Goal: Check status: Check status

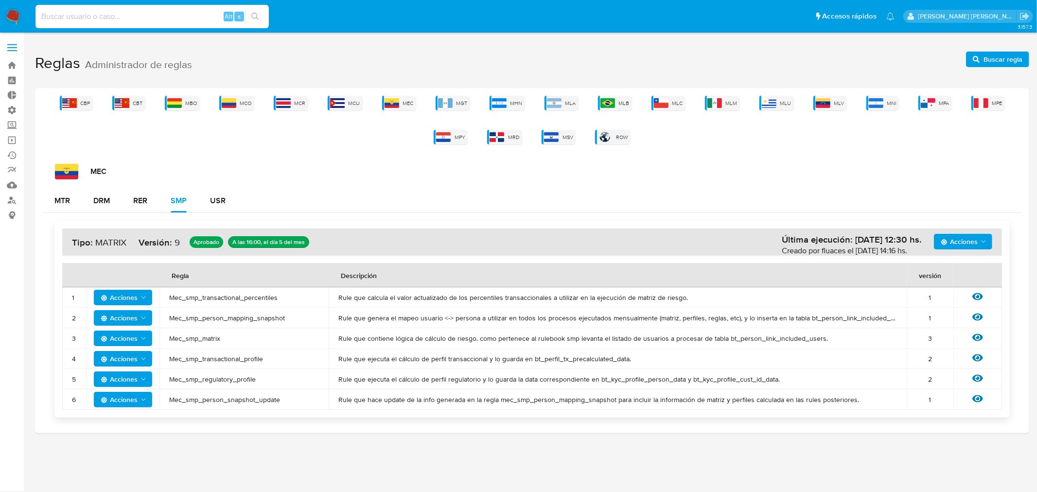
click at [165, 16] on input at bounding box center [151, 16] width 233 height 13
paste input "qqAPBHpRZhPa9Qpuw5qB0WMN"
type input "qqAPBHpRZhPa9Qpuw5qB0WMN"
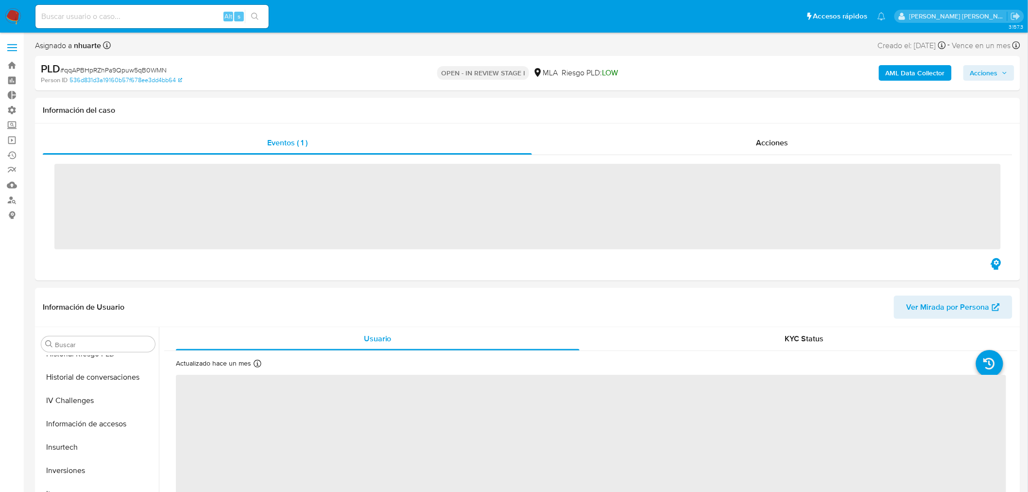
scroll to position [457, 0]
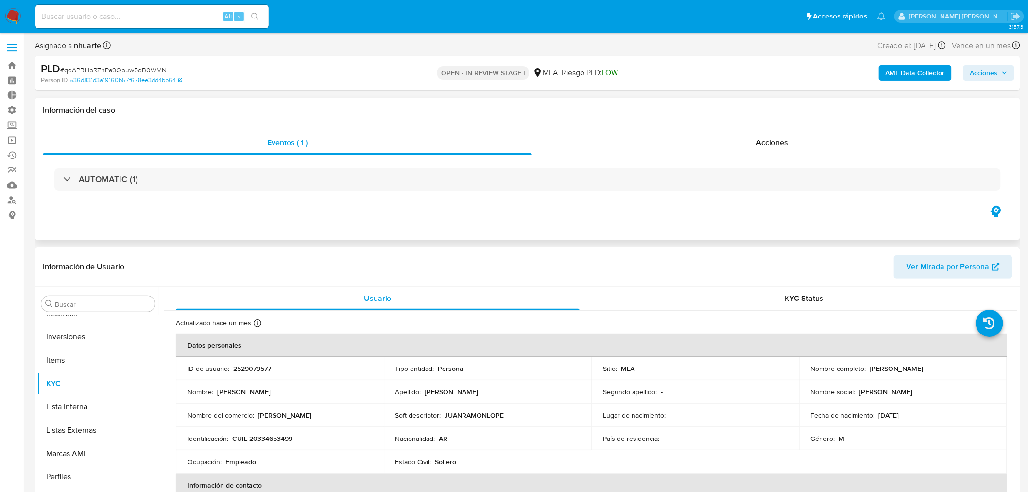
select select "10"
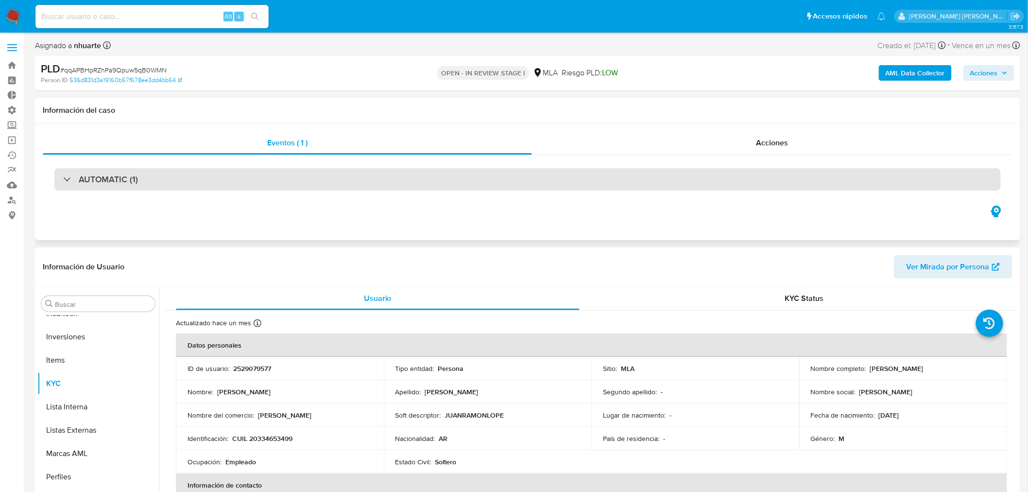
click at [88, 184] on h3 "AUTOMATIC (1)" at bounding box center [108, 179] width 59 height 11
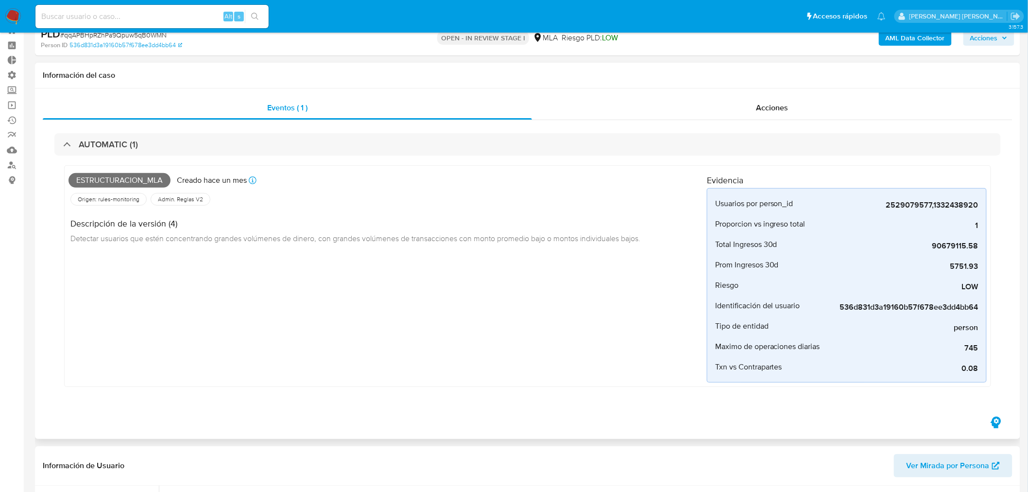
scroll to position [54, 0]
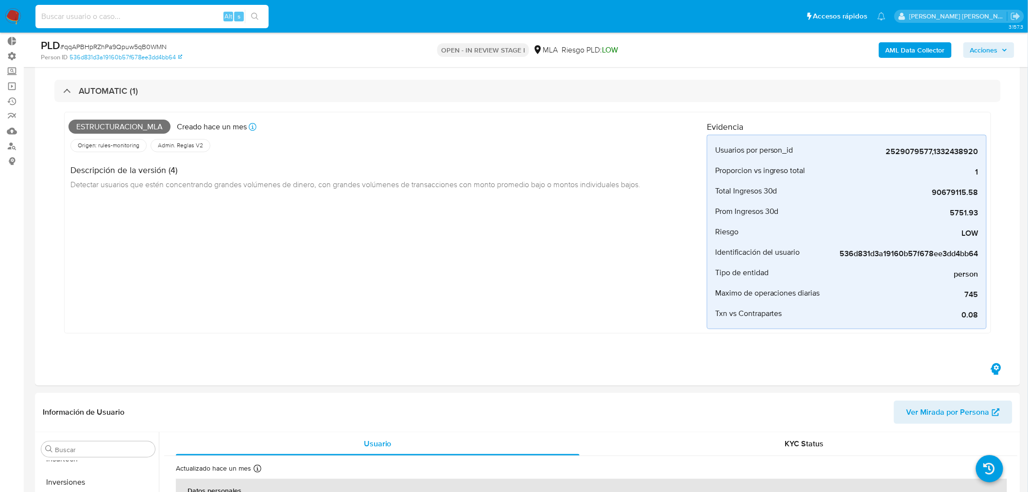
click at [174, 16] on input at bounding box center [151, 16] width 233 height 13
paste input "NPknWopGI9Ob4GSA8Bhwwzsq"
type input "NPknWopGI9Ob4GSA8Bhwwzsq"
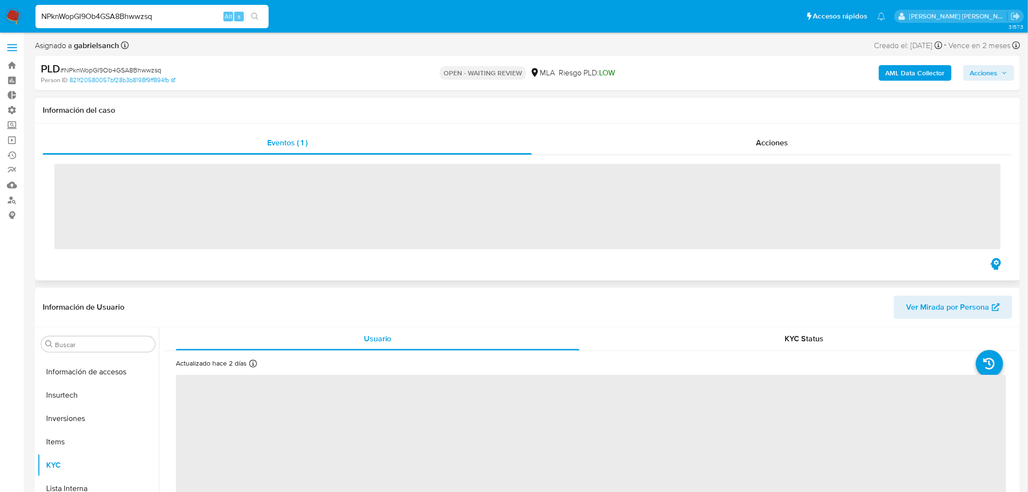
scroll to position [457, 0]
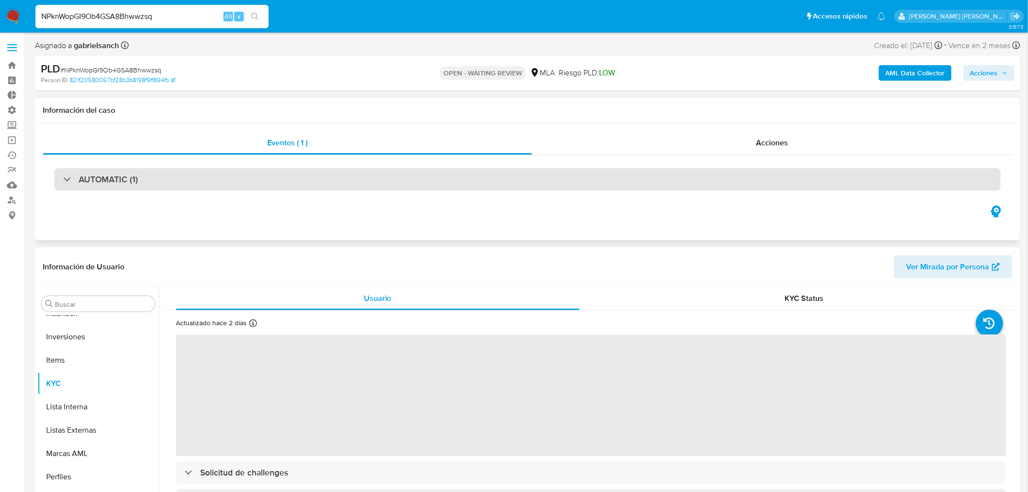
click at [115, 184] on h3 "AUTOMATIC (1)" at bounding box center [108, 179] width 59 height 11
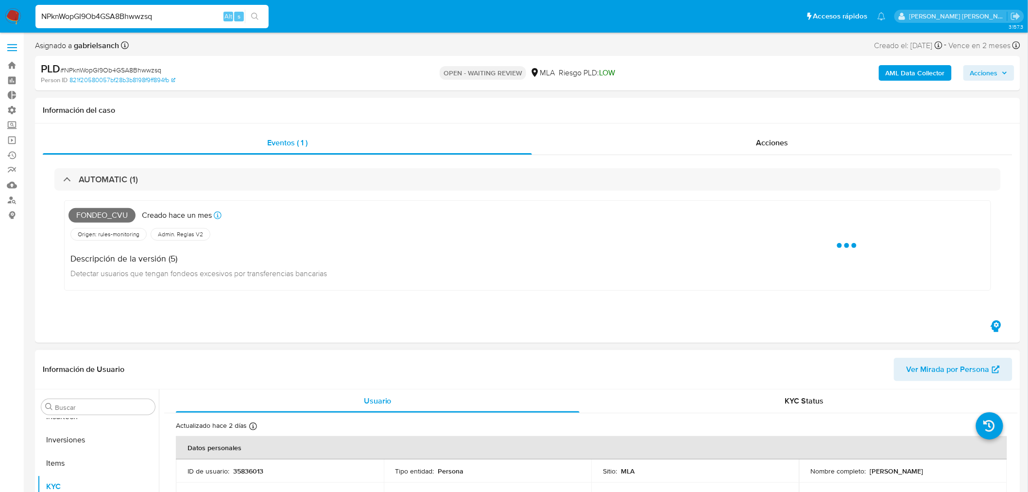
select select "10"
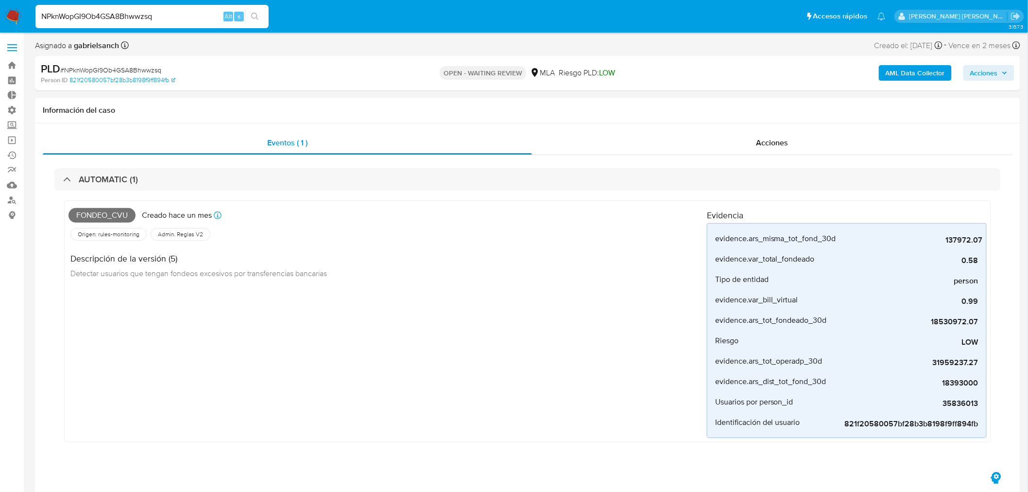
drag, startPoint x: 190, startPoint y: 15, endPoint x: 0, endPoint y: 11, distance: 189.6
click at [0, 11] on nav "Pausado Ver notificaciones NPknWopGI9Ob4GSA8Bhwwzsq Alt s Accesos rápidos Presi…" at bounding box center [514, 16] width 1028 height 33
paste input "rNfcAgjVlU9sUX54EMpvpcHo"
type input "rNfcAgjVlU9sUX54EMpvpcHo"
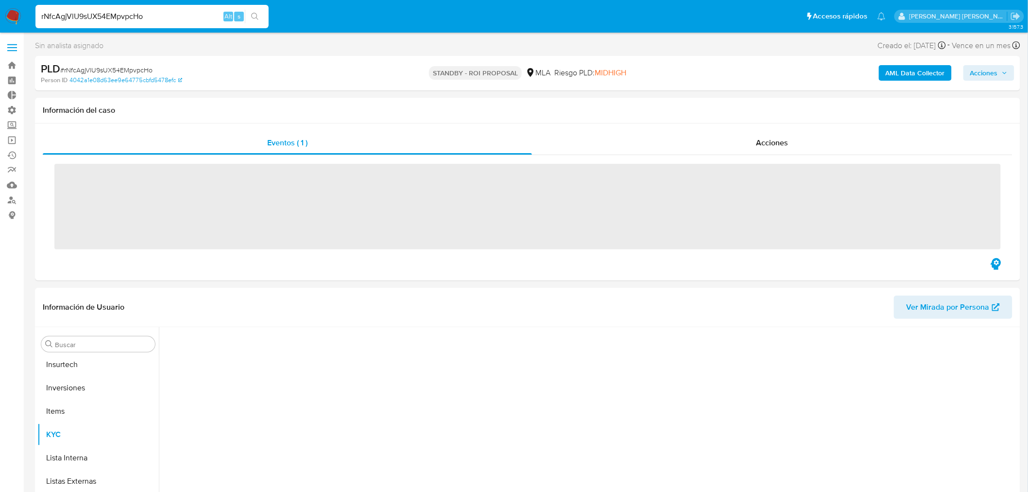
scroll to position [457, 0]
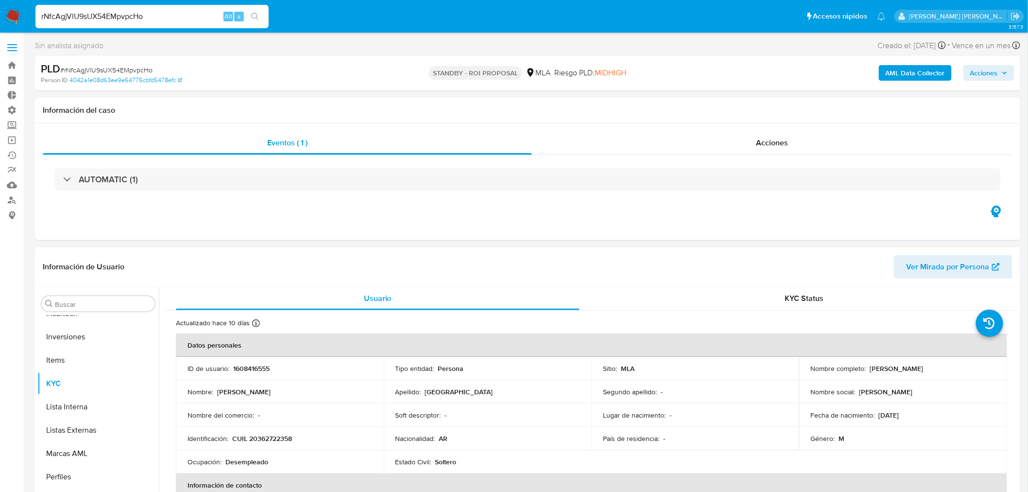
select select "10"
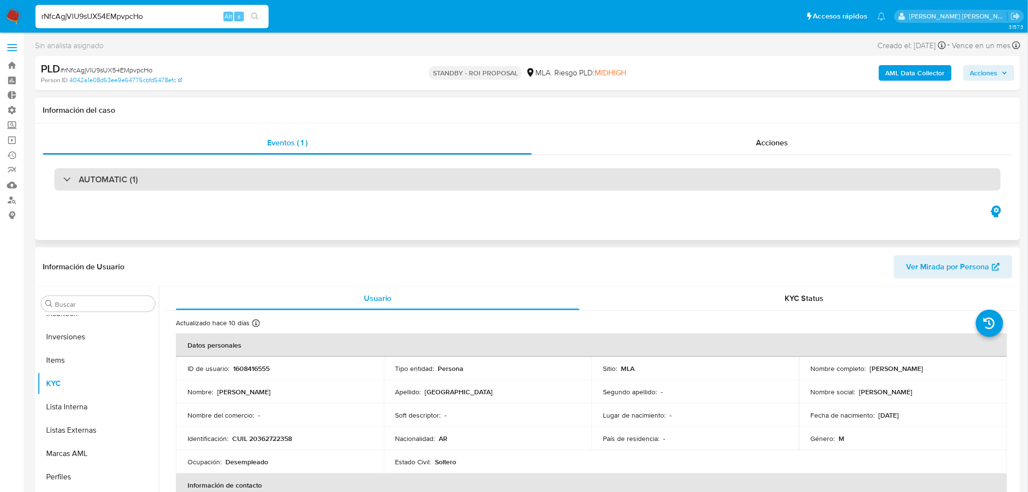
click at [104, 188] on div "AUTOMATIC (1)" at bounding box center [527, 179] width 947 height 22
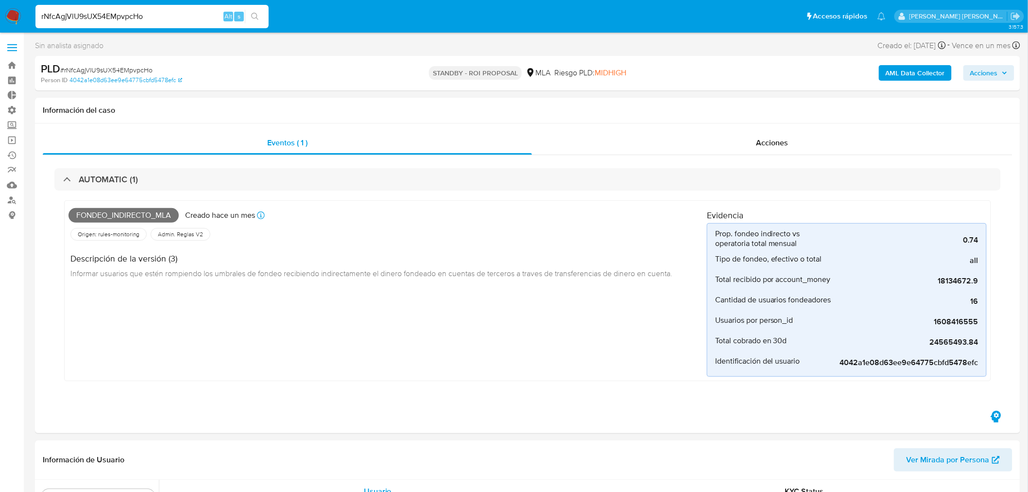
click at [101, 21] on input "rNfcAgjVlU9sUX54EMpvpcHo" at bounding box center [151, 16] width 233 height 13
paste input "vC0TBhExU7rmdTOY4Ph0jkZm"
type input "vC0TBhExU7rmdTOY4Ph0jkZm"
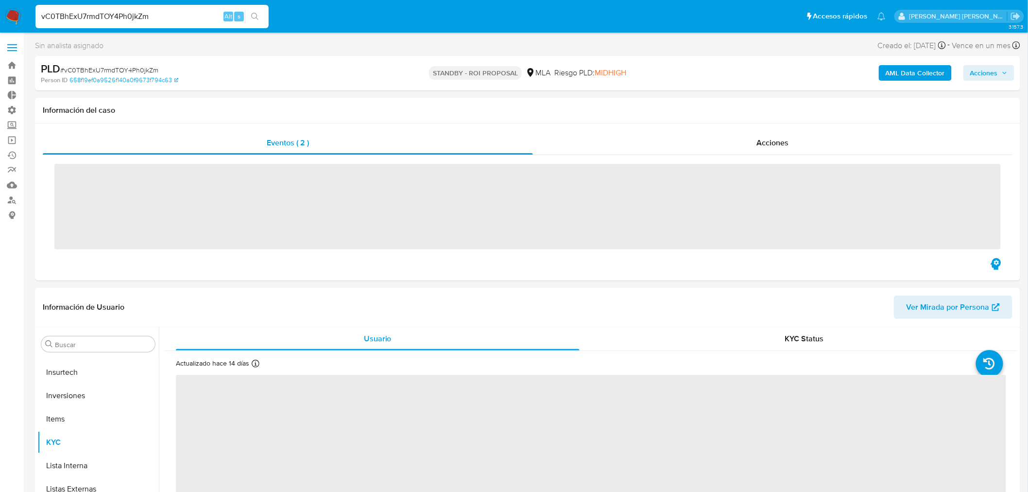
scroll to position [457, 0]
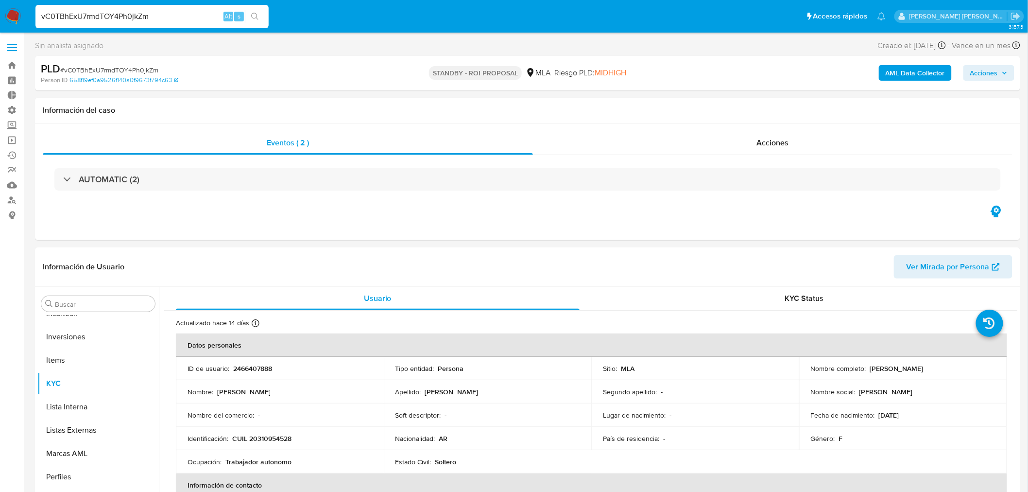
select select "10"
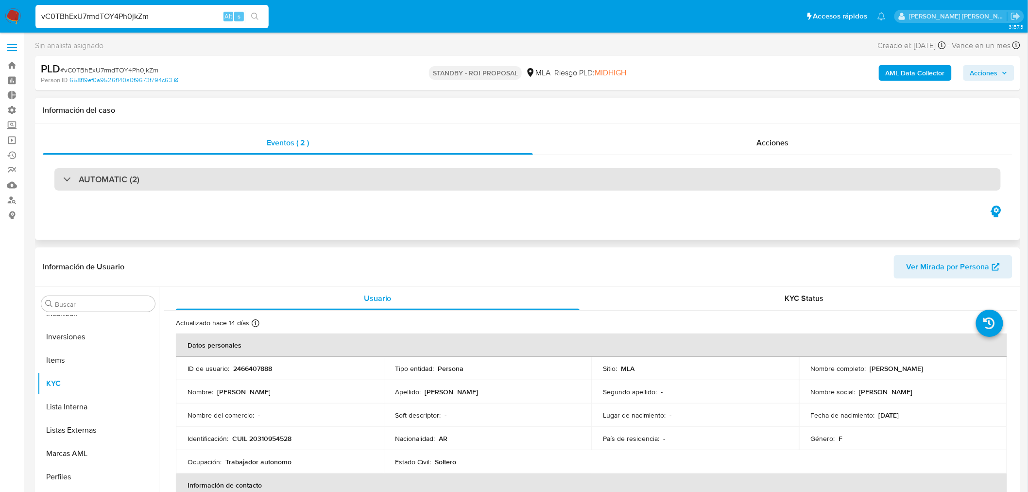
click at [138, 183] on h3 "AUTOMATIC (2)" at bounding box center [109, 179] width 61 height 11
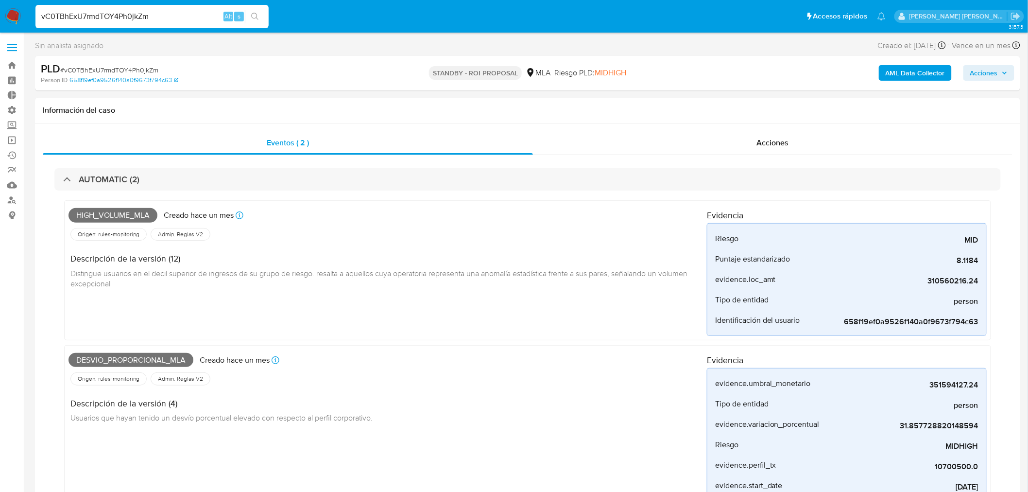
click at [120, 21] on input "vC0TBhExU7rmdTOY4Ph0jkZm" at bounding box center [151, 16] width 233 height 13
click at [120, 20] on input "vC0TBhExU7rmdTOY4Ph0jkZm" at bounding box center [151, 16] width 233 height 13
paste input "7bZY085nNkESLMAxcnPjXrNQ"
type input "7bZY085nNkESLMAxcnPjXrNQ"
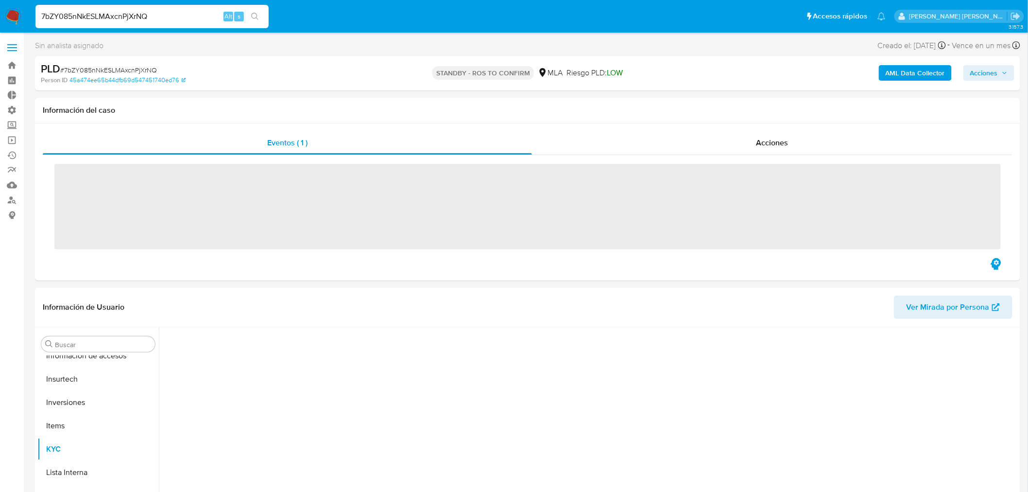
scroll to position [480, 0]
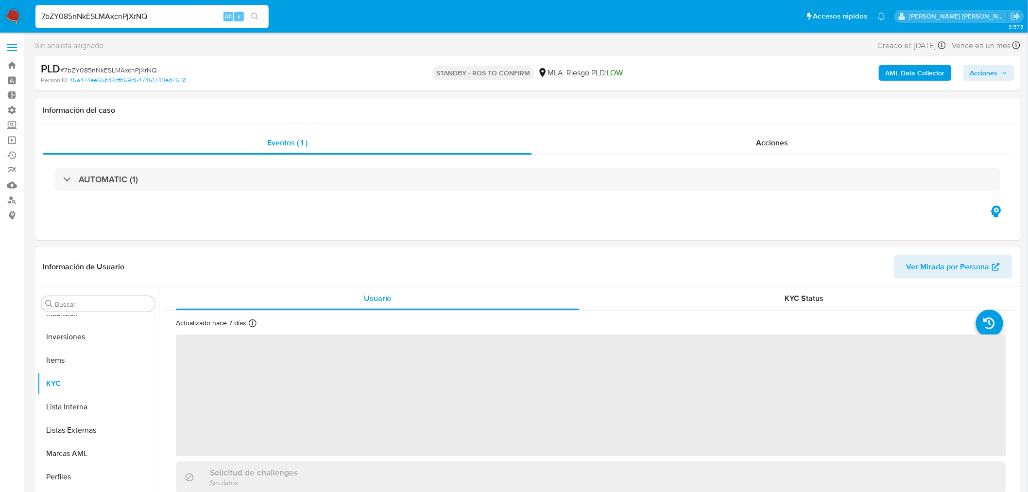
select select "10"
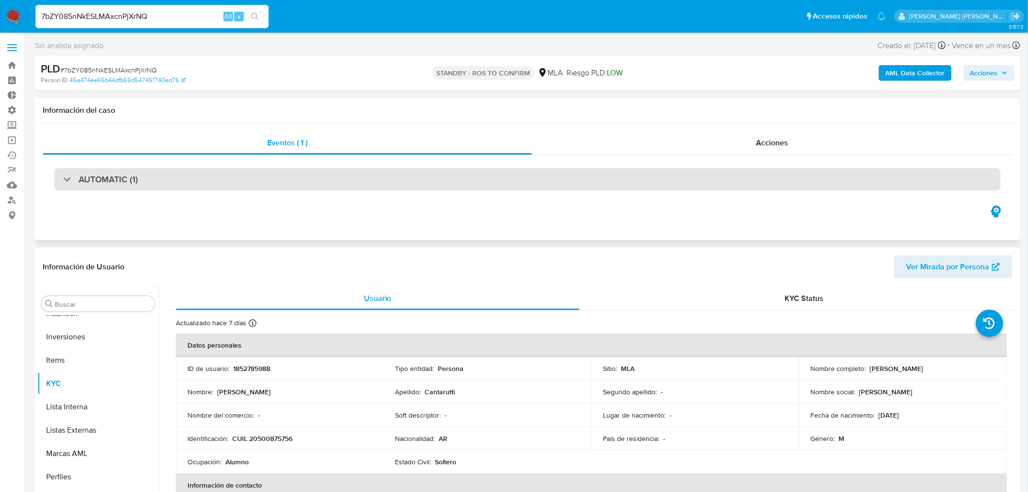
click at [93, 176] on h3 "AUTOMATIC (1)" at bounding box center [108, 179] width 59 height 11
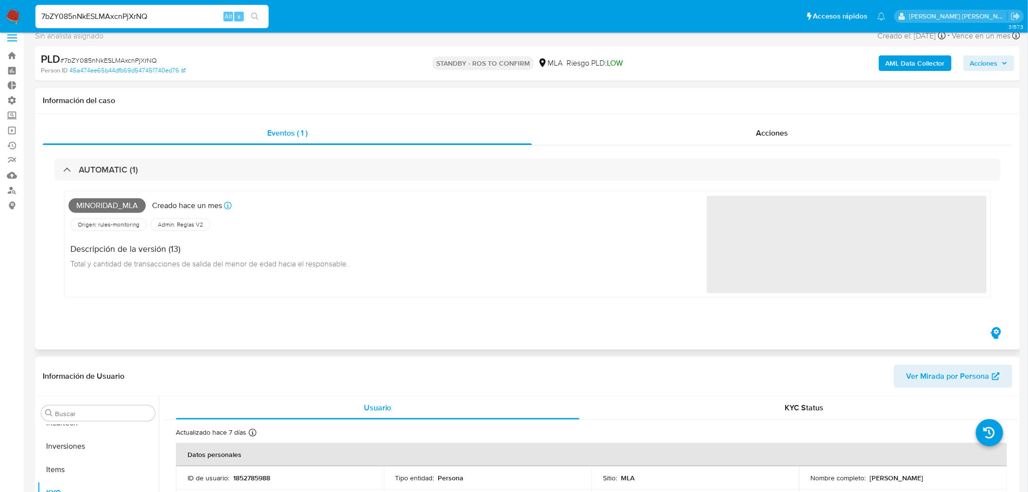
scroll to position [0, 0]
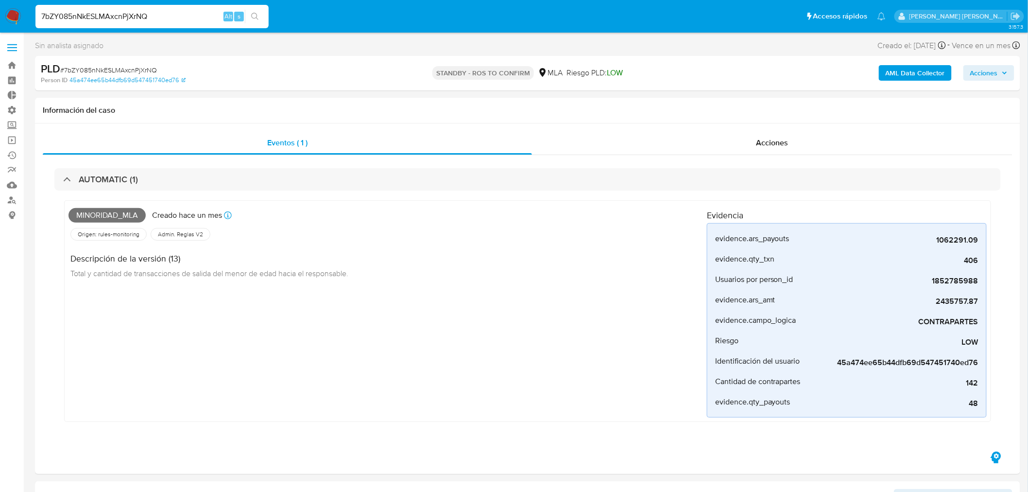
click at [149, 22] on input "7bZY085nNkESLMAxcnPjXrNQ" at bounding box center [151, 16] width 233 height 13
paste input "PHC3mXPWaqhyEivBEs7WYzWZ"
type input "PHC3mXPWaqhyEivBEs7WYzWZ"
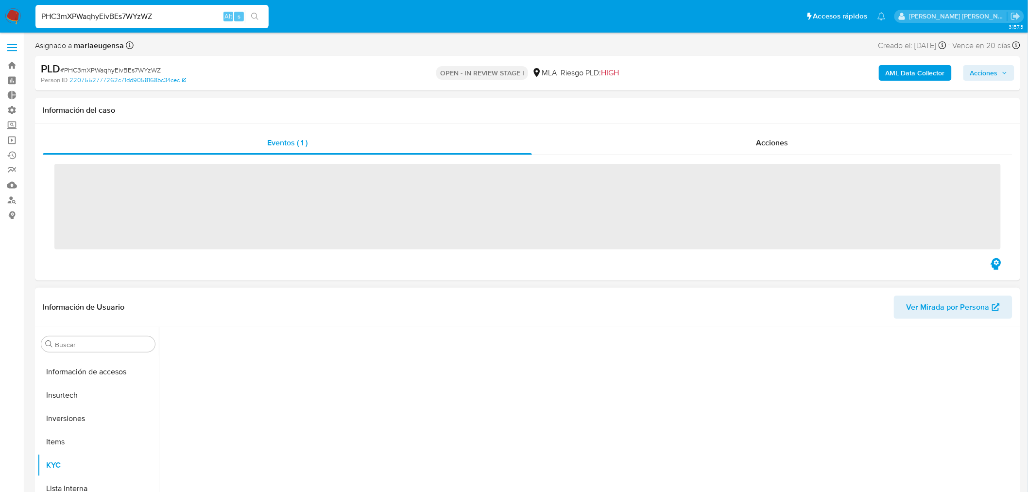
scroll to position [457, 0]
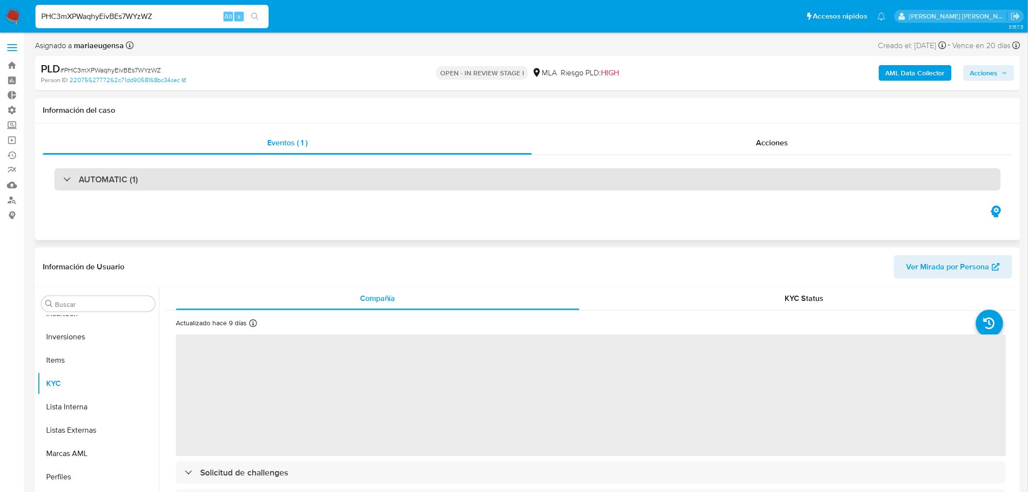
click at [103, 181] on h3 "AUTOMATIC (1)" at bounding box center [108, 179] width 59 height 11
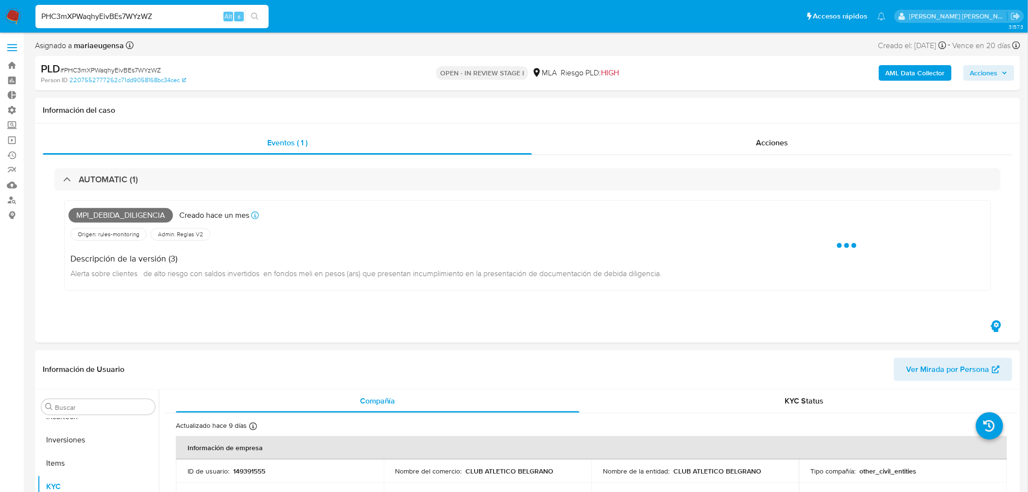
select select "10"
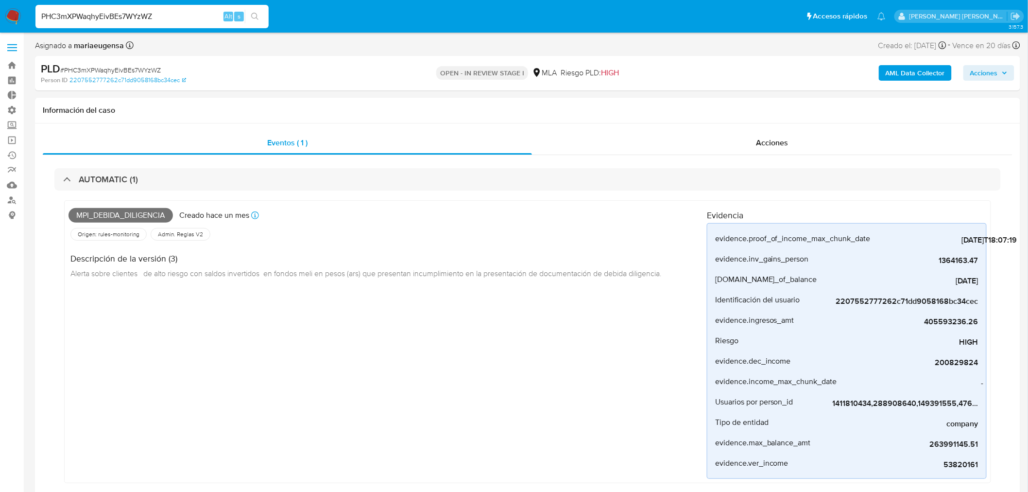
click at [134, 12] on input "PHC3mXPWaqhyEivBEs7WYzWZ" at bounding box center [151, 16] width 233 height 13
paste input "lChAUmwXlwkCDvNCvlc2Epnt"
type input "lChAUmwXlwkCDvNCvlc2Epnt"
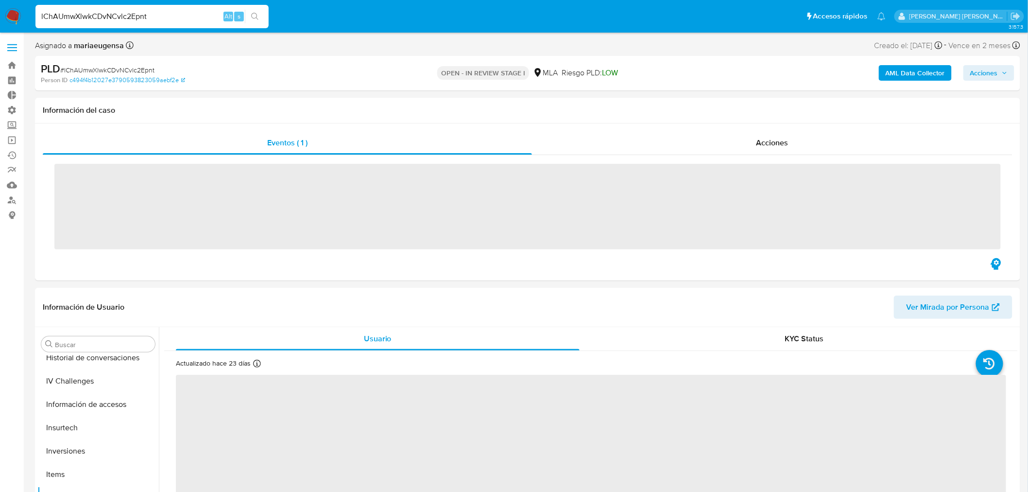
scroll to position [457, 0]
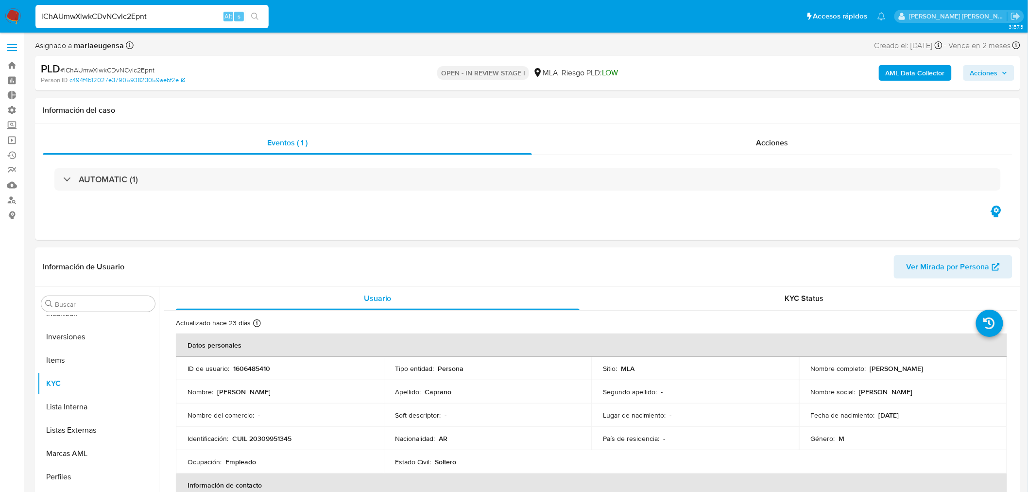
select select "10"
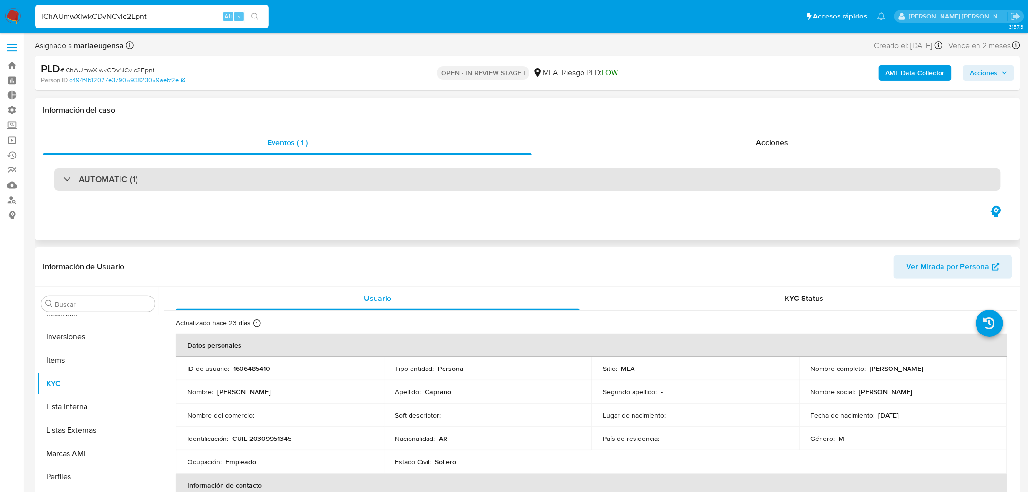
click at [91, 185] on div "AUTOMATIC (1)" at bounding box center [527, 179] width 947 height 22
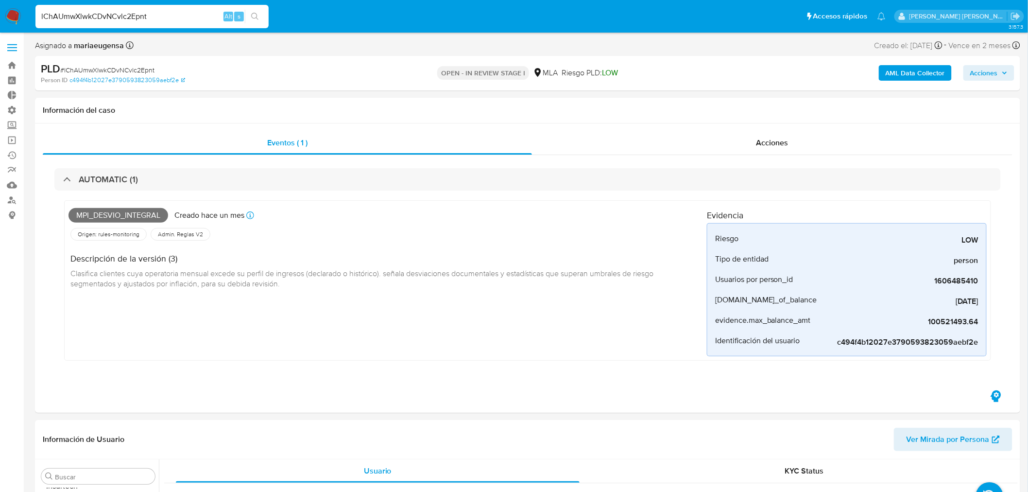
click at [83, 15] on input "lChAUmwXlwkCDvNCvlc2Epnt" at bounding box center [151, 16] width 233 height 13
paste input "JChf5O4sgqQznSMu9InKn1Yh"
type input "JChf5O4sgqQznSMu9InKn1Yh"
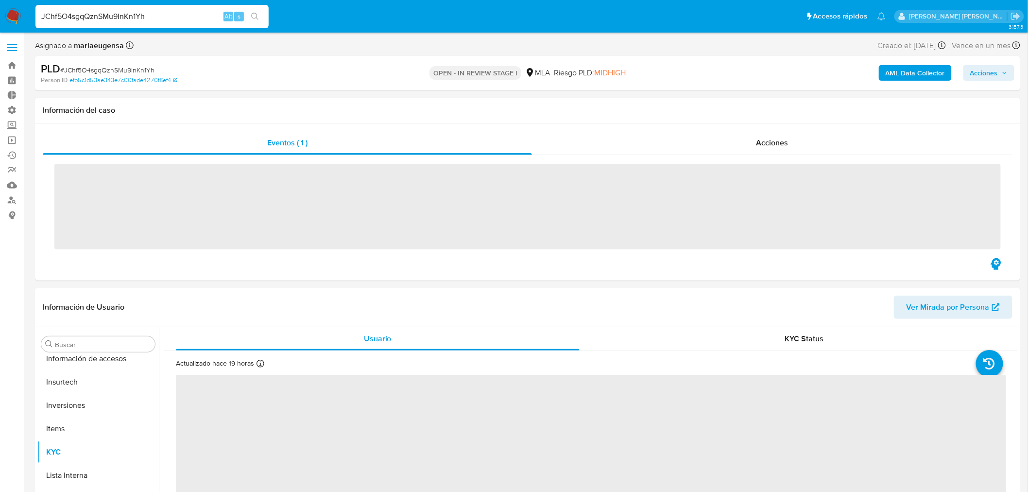
scroll to position [457, 0]
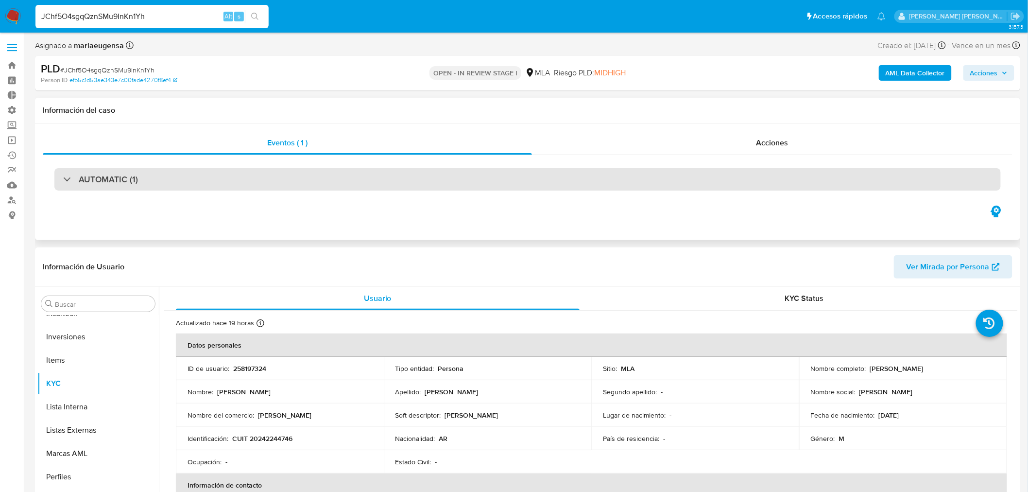
click at [95, 183] on h3 "AUTOMATIC (1)" at bounding box center [108, 179] width 59 height 11
select select "10"
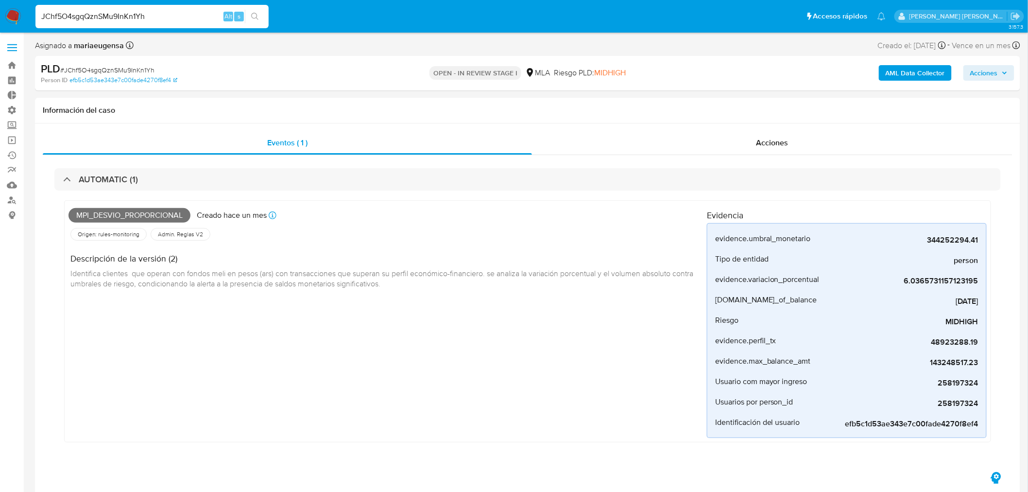
click at [74, 22] on div "JChf5O4sgqQznSMu9InKn1Yh Alt s" at bounding box center [151, 16] width 233 height 23
click at [74, 22] on input "JChf5O4sgqQznSMu9InKn1Yh" at bounding box center [151, 16] width 233 height 13
click at [74, 21] on input "JChf5O4sgqQznSMu9InKn1Yh" at bounding box center [151, 16] width 233 height 13
paste input "c3WYMEISsew5PgKR8PhCOfbF"
type input "c3WYMEISsew5PgKR8PhCOfbF"
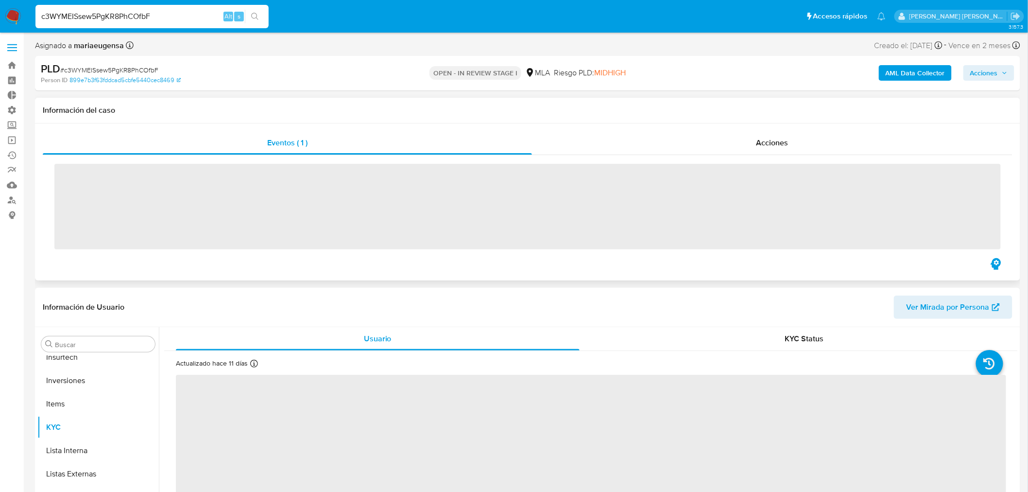
scroll to position [480, 0]
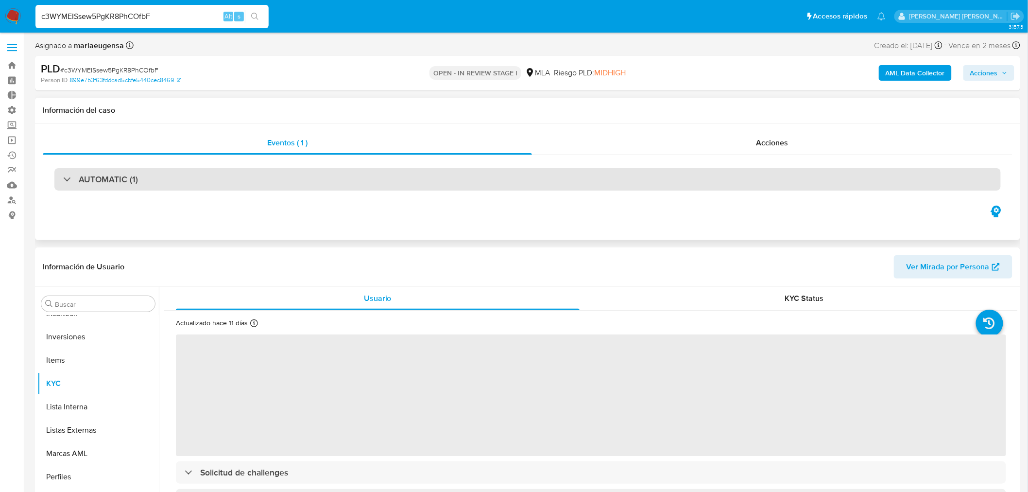
click at [104, 175] on h3 "AUTOMATIC (1)" at bounding box center [108, 179] width 59 height 11
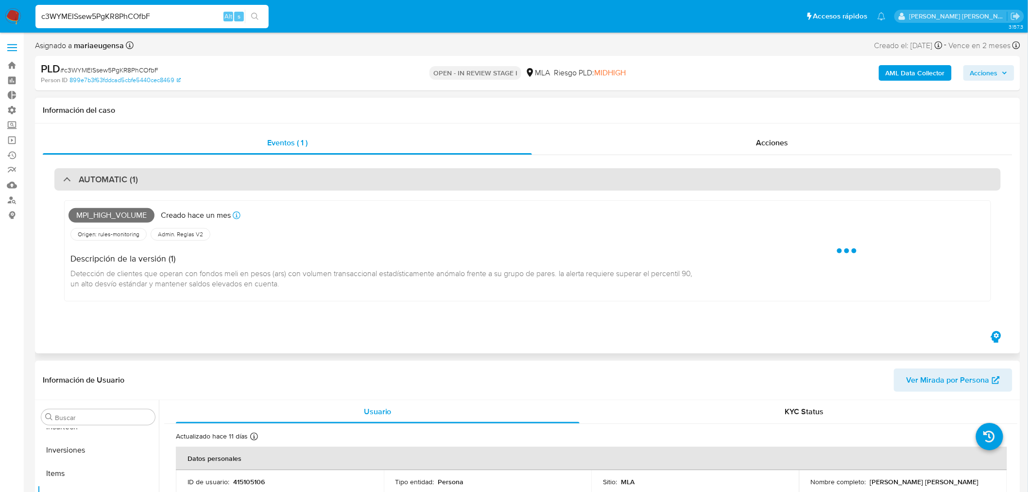
scroll to position [54, 0]
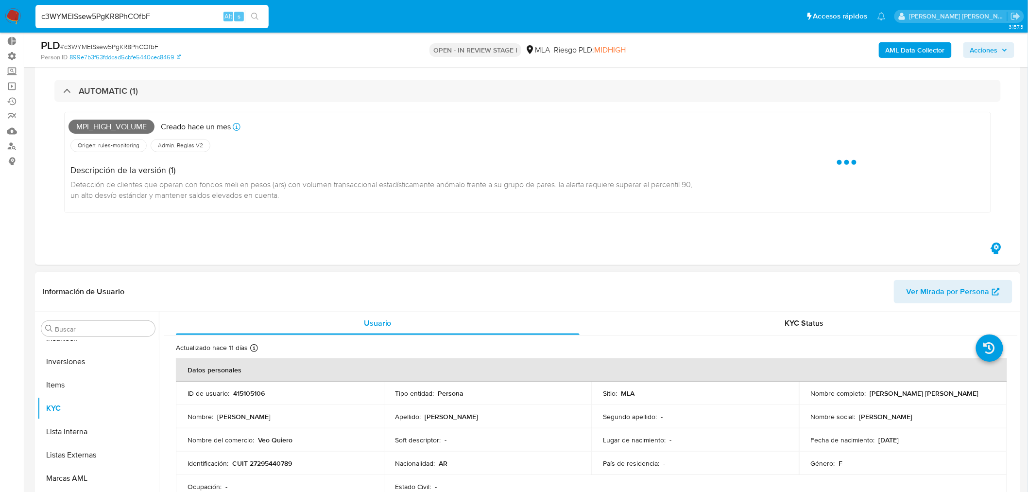
select select "10"
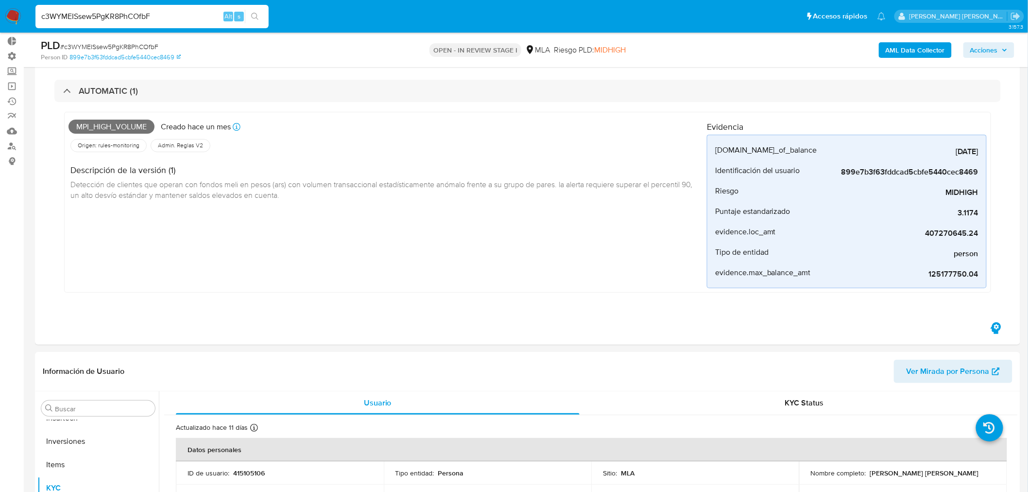
click at [125, 23] on div "c3WYMEISsew5PgKR8PhCOfbF Alt s" at bounding box center [151, 16] width 233 height 23
click at [109, 17] on input "c3WYMEISsew5PgKR8PhCOfbF" at bounding box center [151, 16] width 233 height 13
paste input "PPY5bdFsaELX00NJFcYtpsRS"
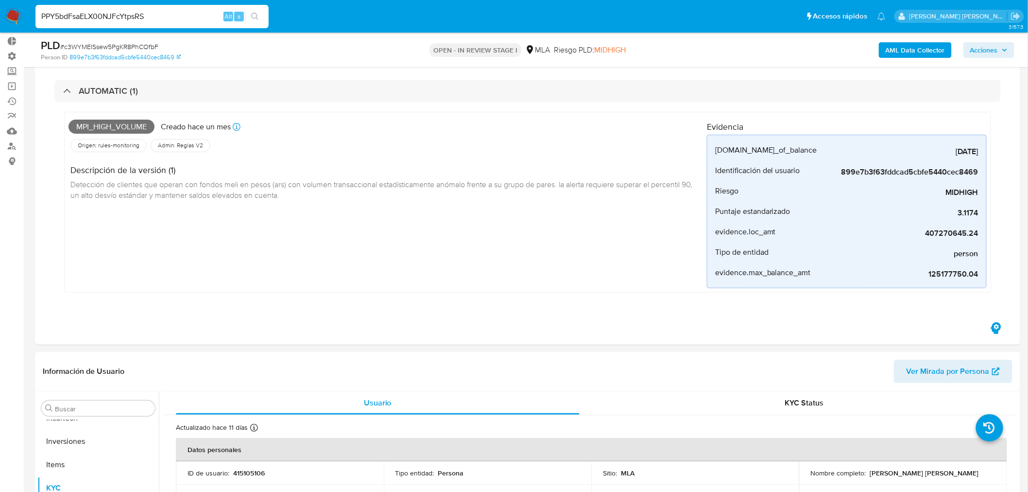
type input "PPY5bdFsaELX00NJFcYtpsRS"
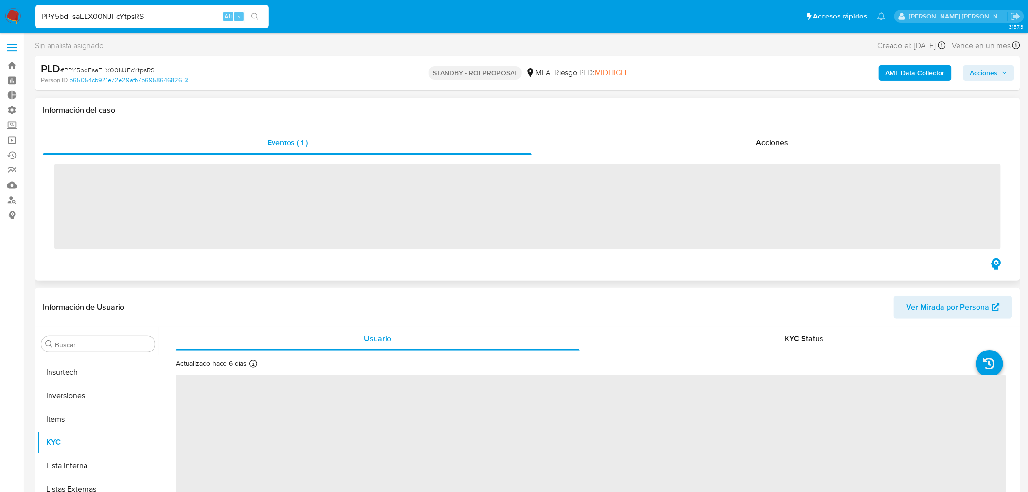
scroll to position [457, 0]
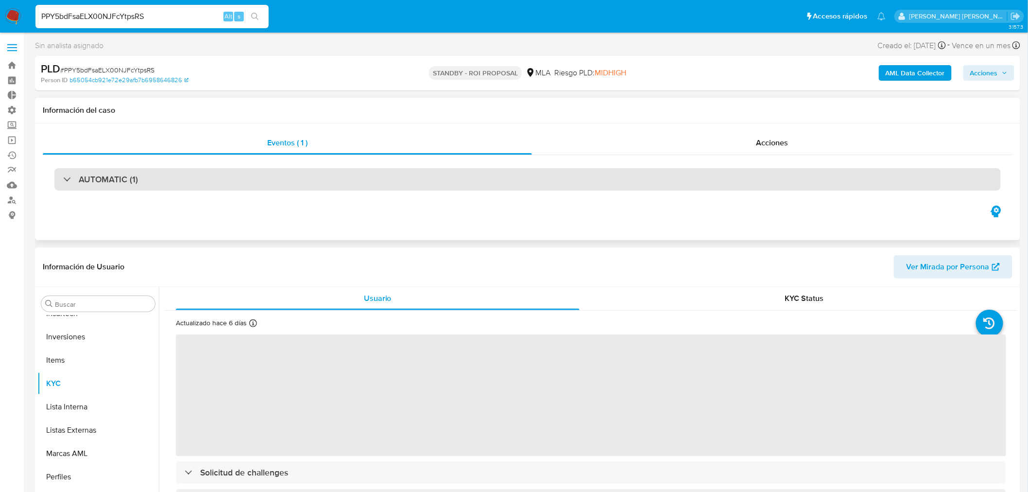
click at [88, 181] on h3 "AUTOMATIC (1)" at bounding box center [108, 179] width 59 height 11
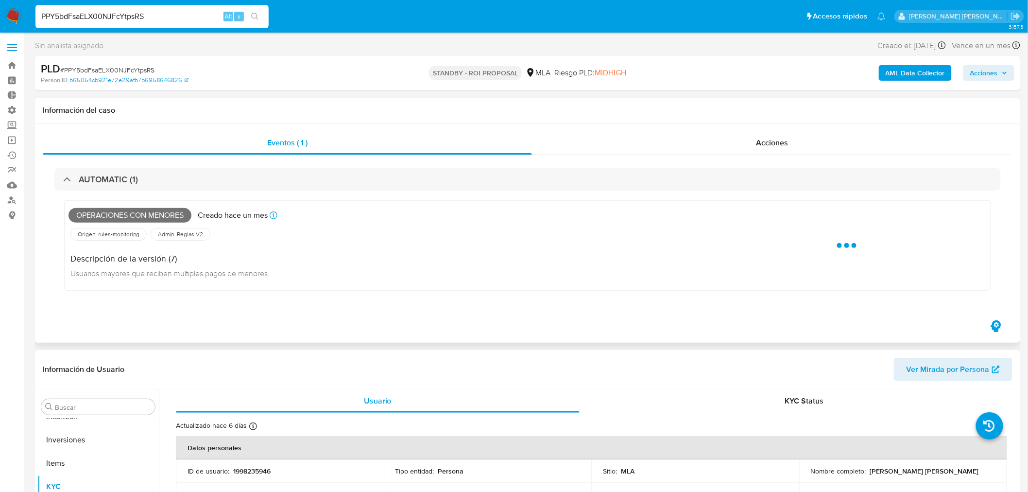
select select "10"
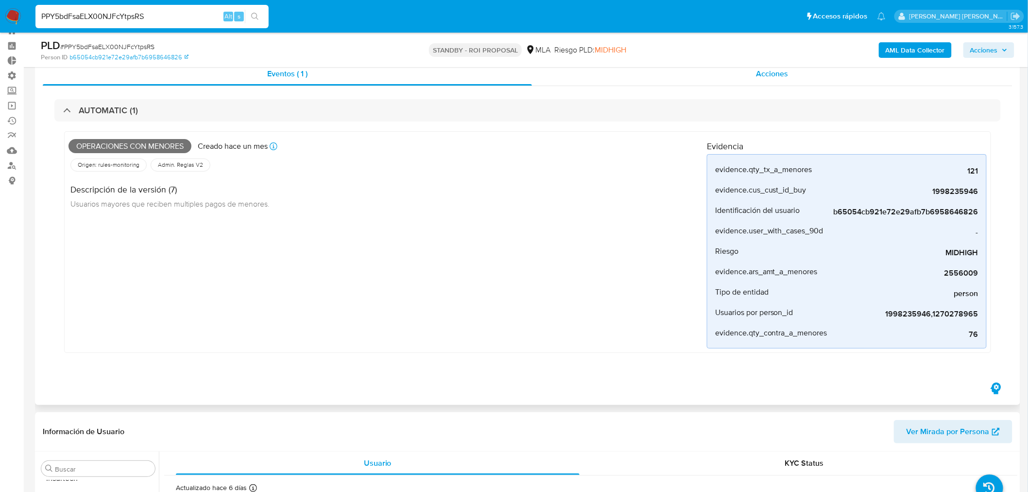
scroll to position [54, 0]
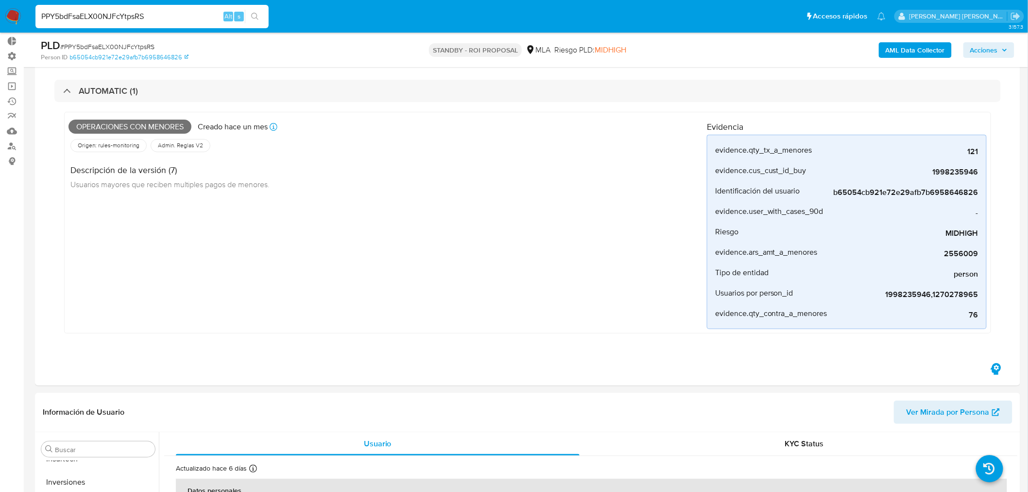
click at [106, 6] on div "PPY5bdFsaELX00NJFcYtpsRS Alt s" at bounding box center [151, 16] width 233 height 23
drag, startPoint x: 106, startPoint y: 6, endPoint x: 108, endPoint y: 14, distance: 8.1
click at [108, 14] on div "PPY5bdFsaELX00NJFcYtpsRS Alt s" at bounding box center [151, 16] width 233 height 23
click at [108, 14] on input "PPY5bdFsaELX00NJFcYtpsRS" at bounding box center [151, 16] width 233 height 13
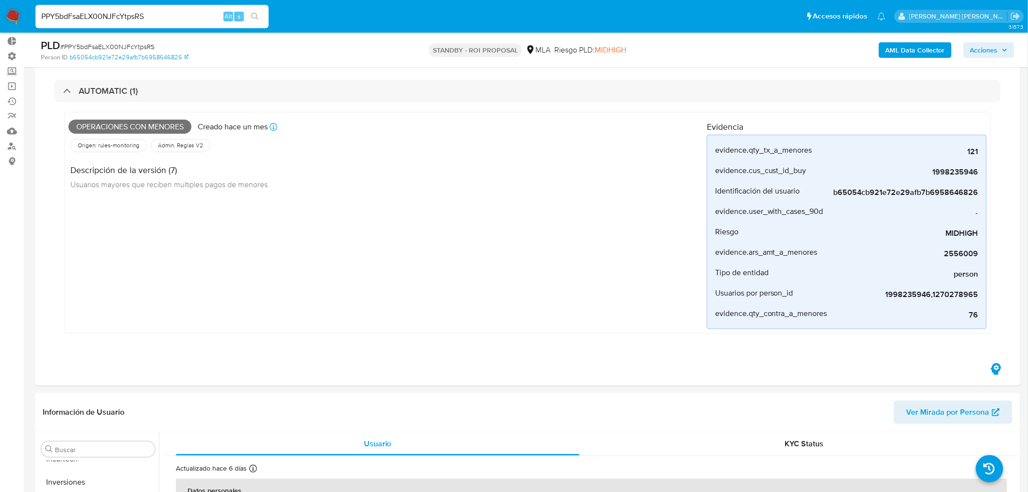
paste input "Mtlsq8SCphe81v4u0Yy31fcI"
type input "Mtlsq8SCphe81v4u0Yy31fcI"
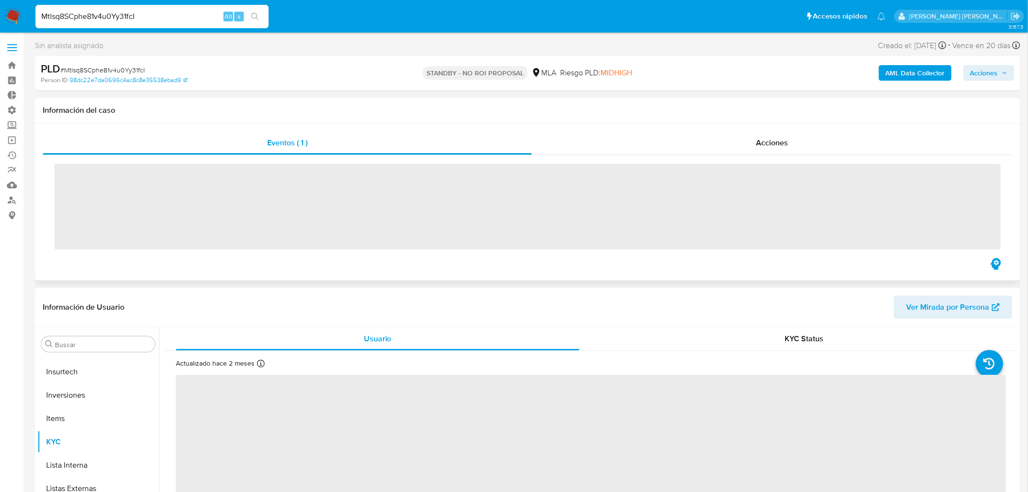
scroll to position [457, 0]
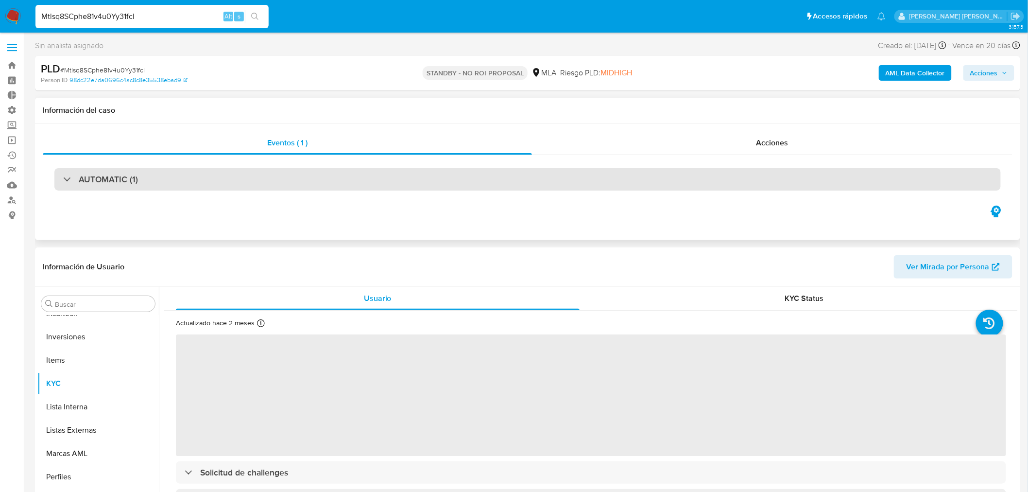
click at [115, 175] on h3 "AUTOMATIC (1)" at bounding box center [108, 179] width 59 height 11
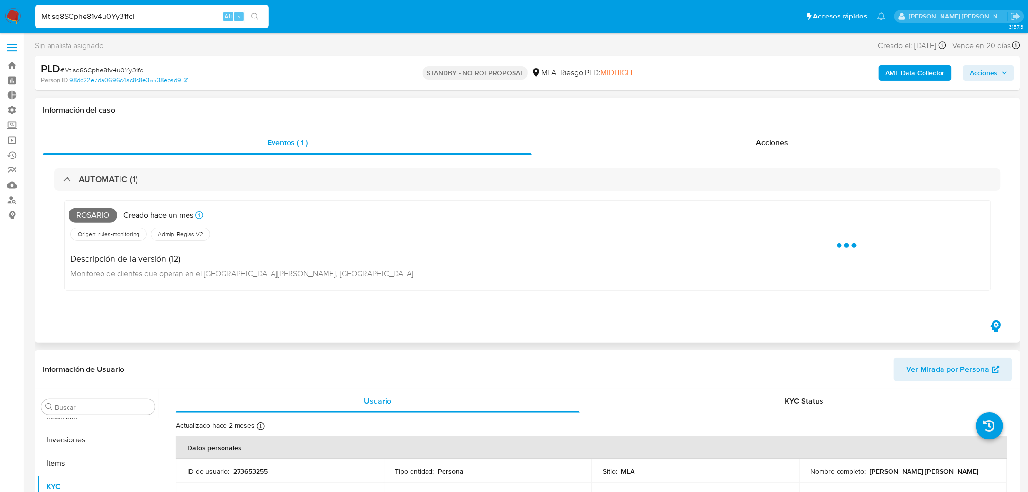
select select "10"
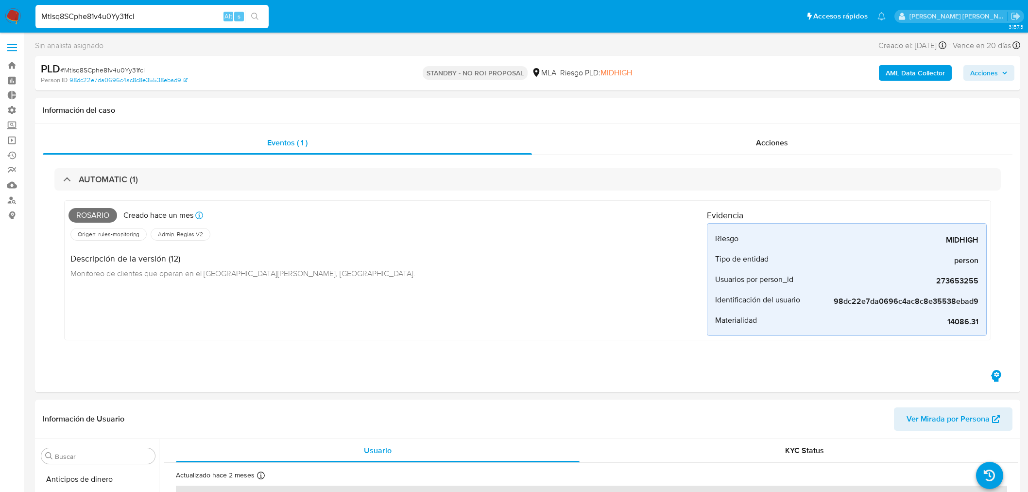
select select "10"
click at [85, 16] on input "Mtlsq8SCphe81v4u0Yy31fcI" at bounding box center [151, 16] width 233 height 13
paste input "euXRL6SUZNHJREkXb4QAtB9a"
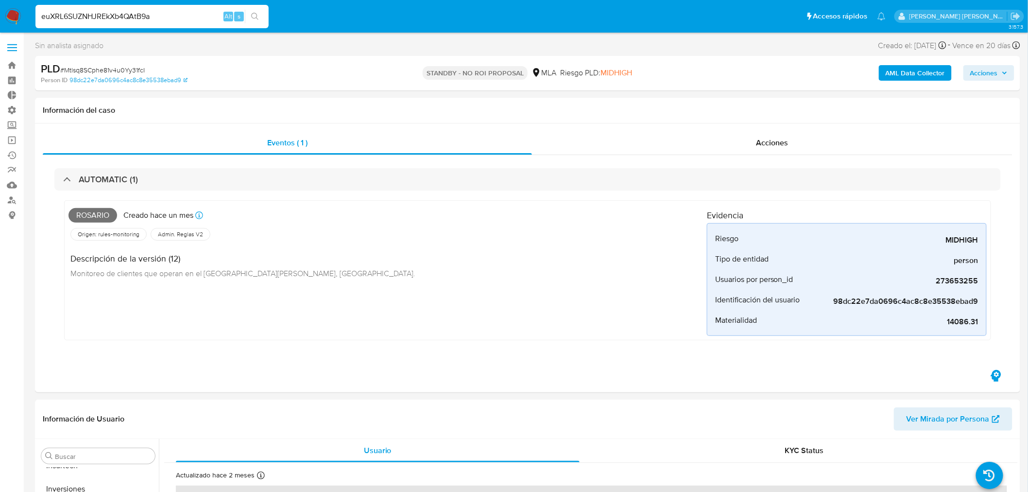
type input "euXRL6SUZNHJREkXb4QAtB9a"
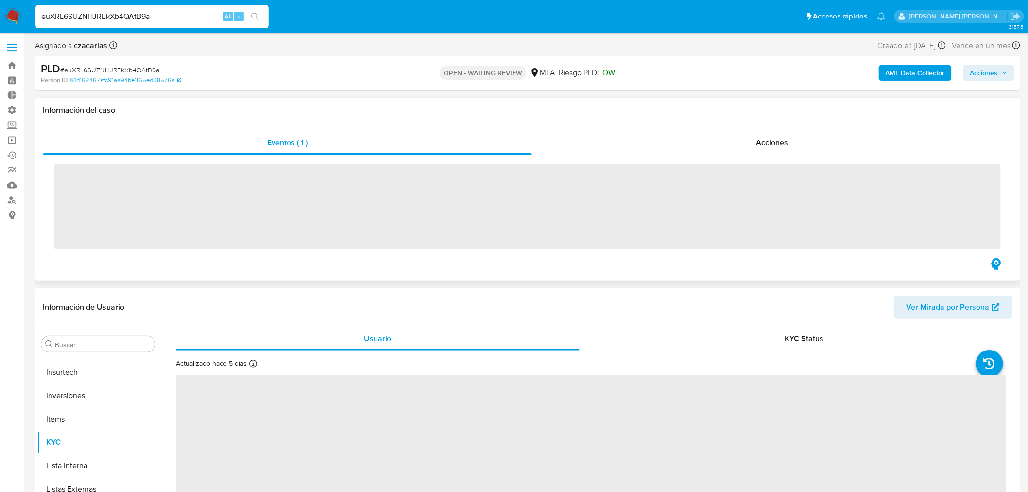
scroll to position [457, 0]
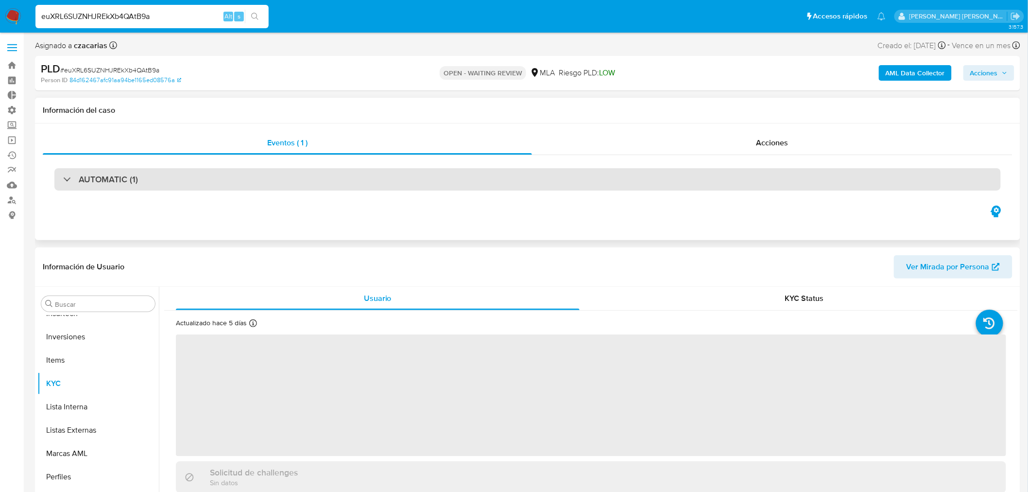
click at [102, 183] on h3 "AUTOMATIC (1)" at bounding box center [108, 179] width 59 height 11
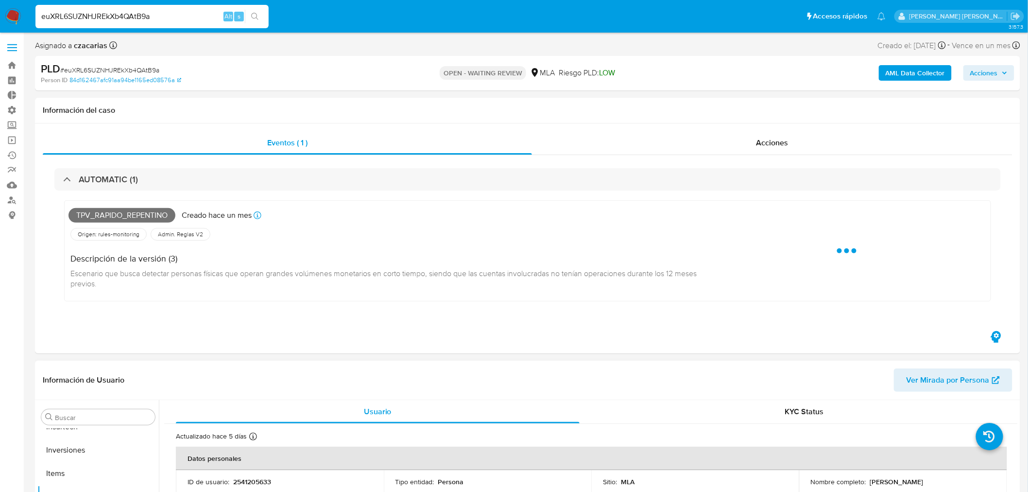
select select "10"
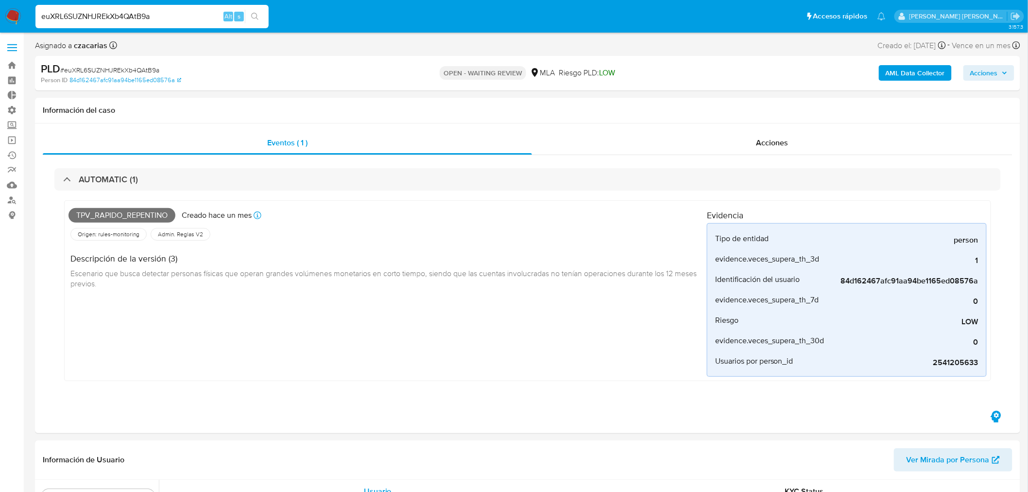
click at [137, 20] on input "euXRL6SUZNHJREkXb4QAtB9a" at bounding box center [151, 16] width 233 height 13
paste input "1027890986"
type input "1027890986"
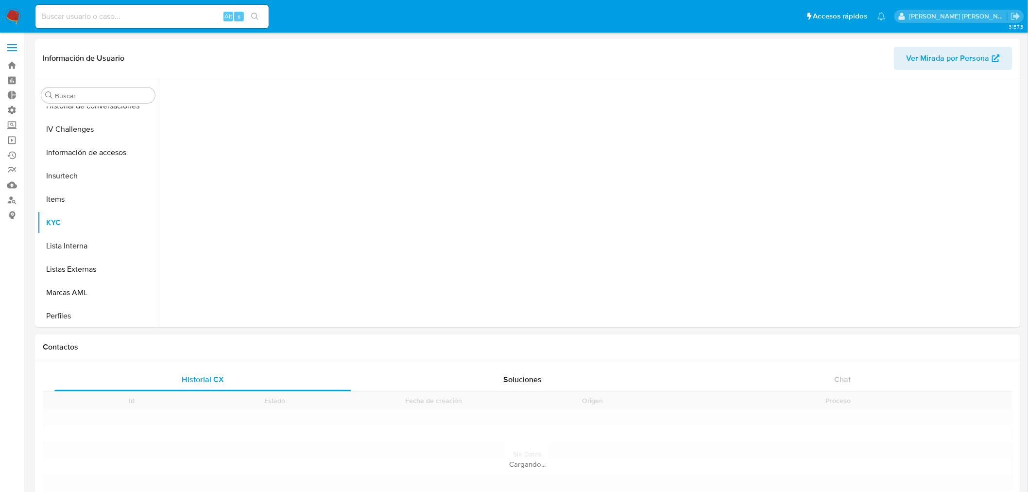
scroll to position [410, 0]
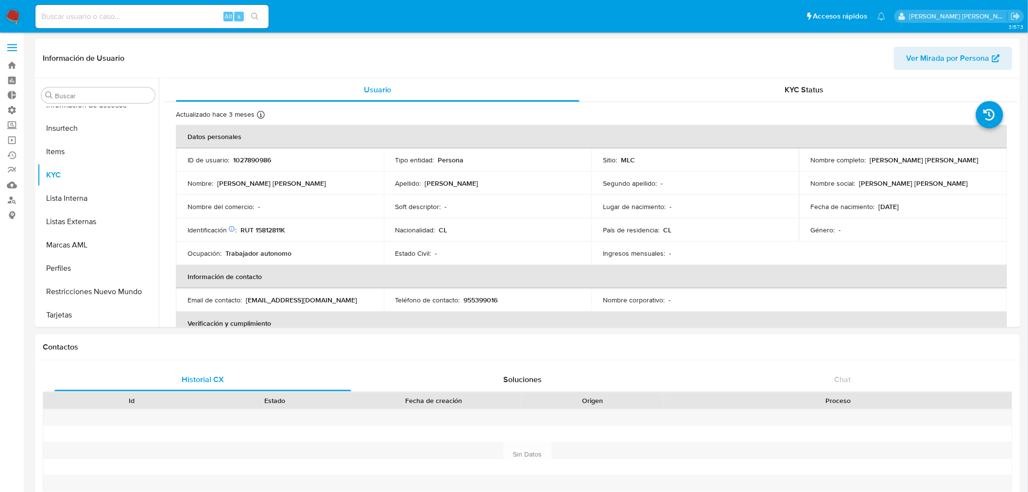
select select "10"
click at [62, 174] on button "Historial Casos" at bounding box center [94, 173] width 114 height 23
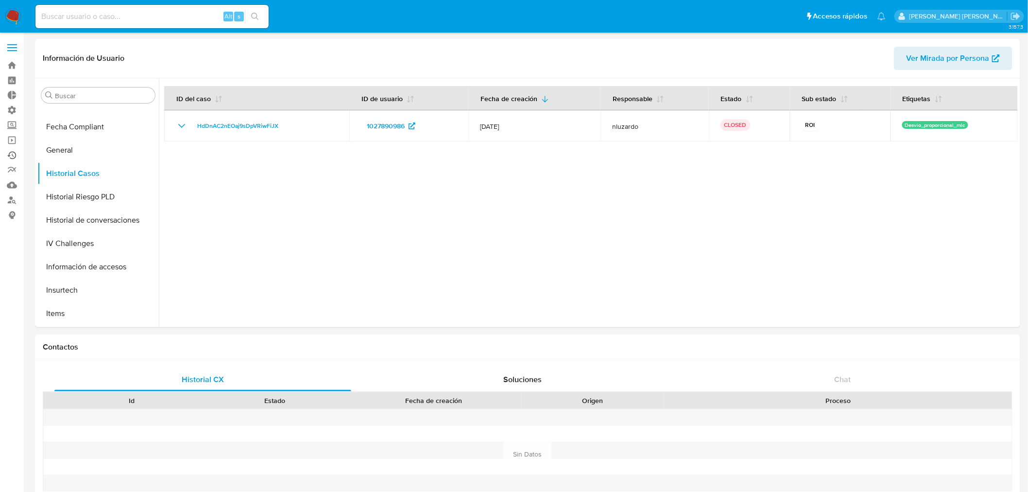
click at [15, 151] on link "Ejecuciones automáticas" at bounding box center [58, 155] width 116 height 15
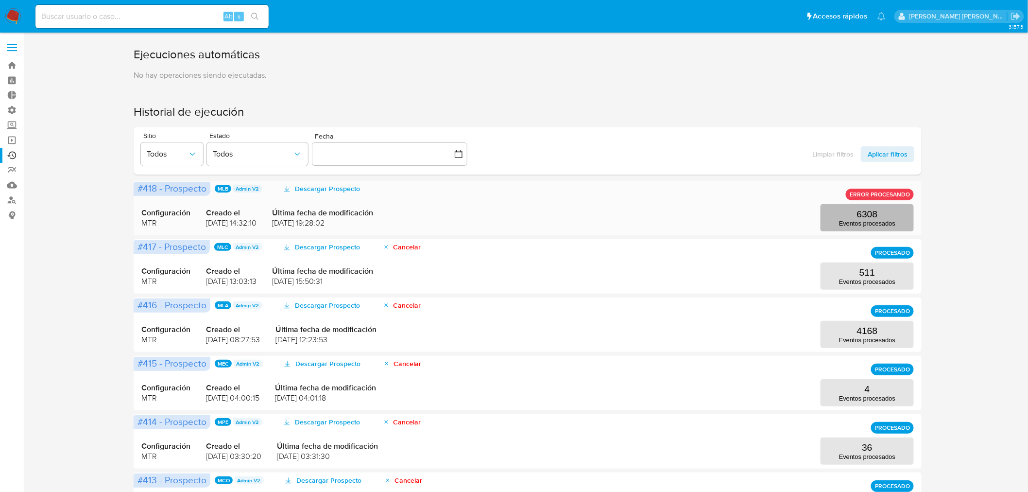
click at [884, 216] on button "6308 Eventos procesados" at bounding box center [867, 217] width 93 height 27
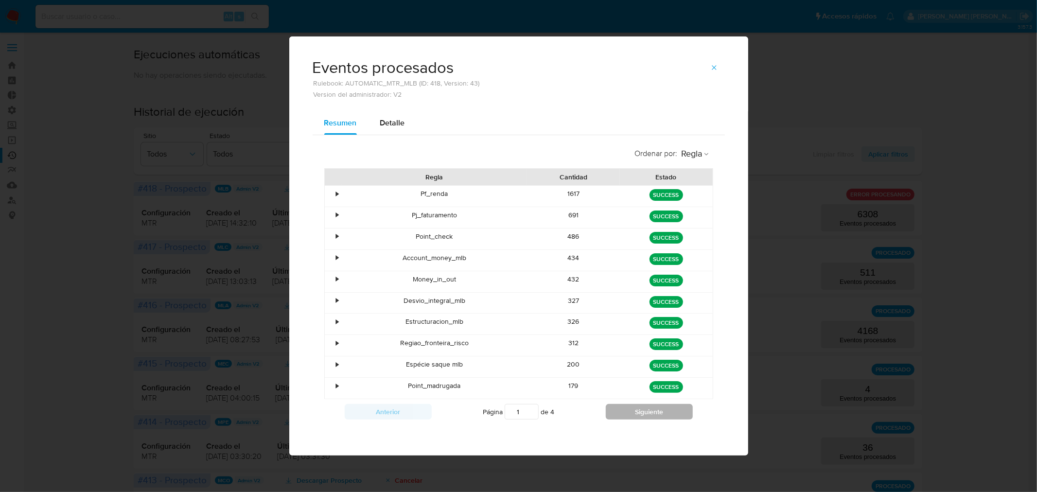
click at [659, 408] on button "Siguiente" at bounding box center [649, 412] width 87 height 16
type input "4"
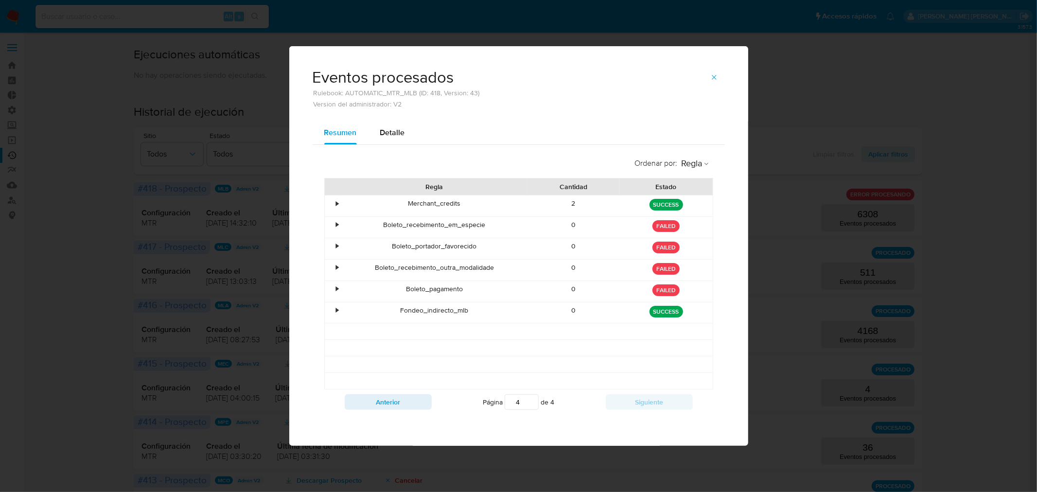
click at [714, 79] on icon "button" at bounding box center [714, 77] width 8 height 8
